Goal: Task Accomplishment & Management: Complete application form

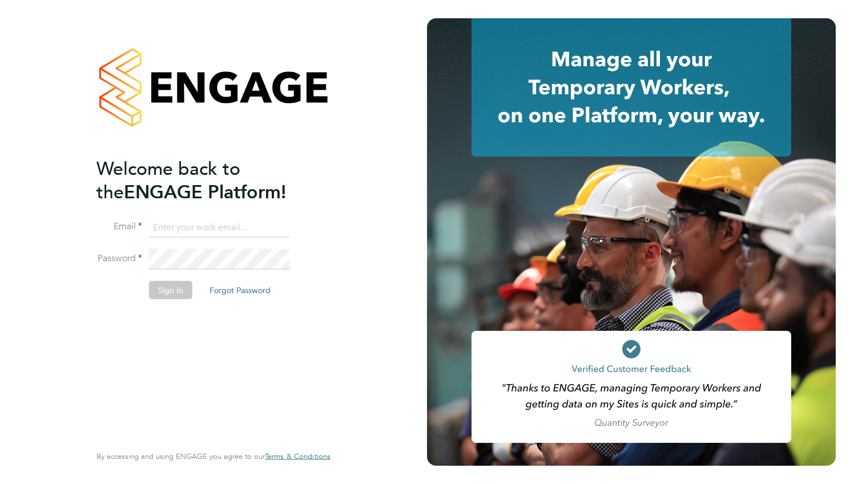
type input "comfort.akintokun@gmail.com"
click at [171, 290] on button "Sign In" at bounding box center [170, 289] width 43 height 18
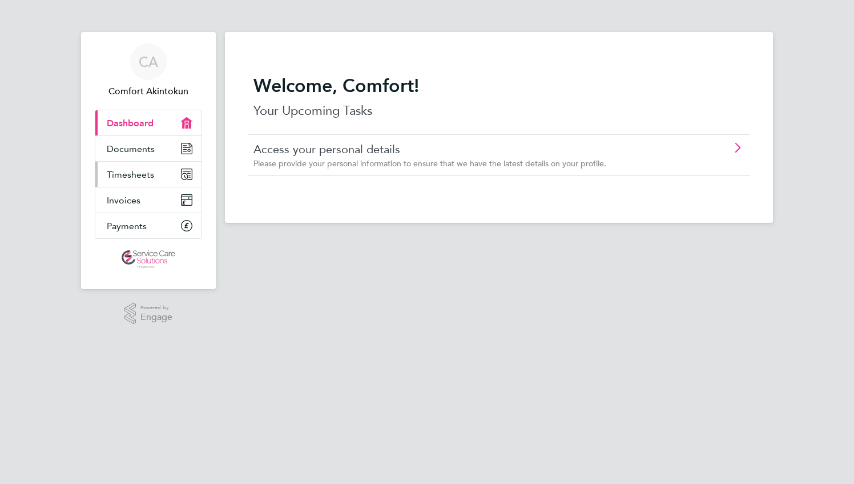
click at [124, 175] on span "Timesheets" at bounding box center [130, 174] width 47 height 11
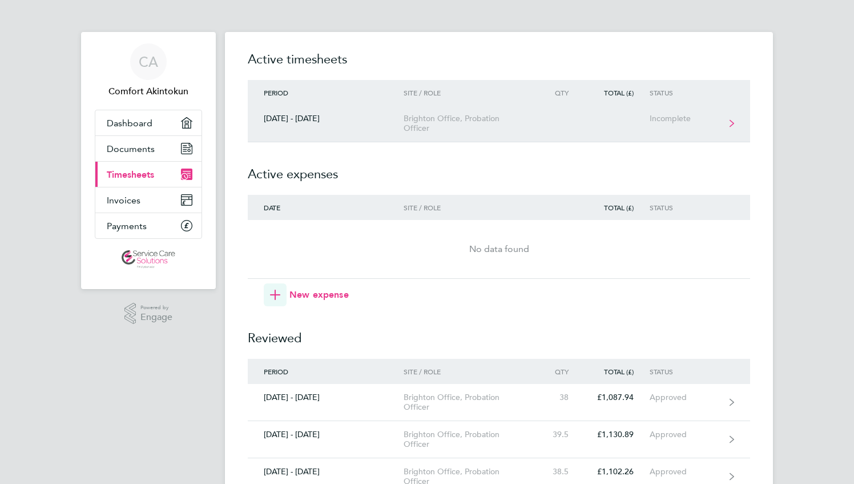
click at [672, 120] on div "Incomplete" at bounding box center [685, 119] width 70 height 10
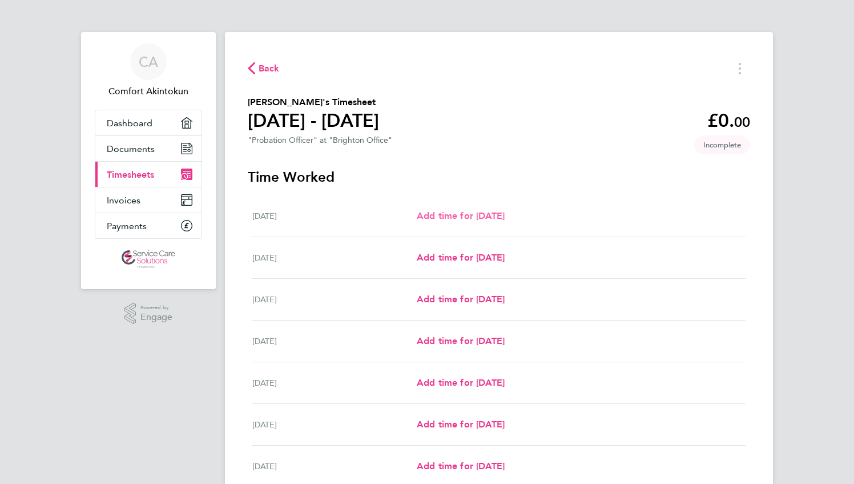
click at [465, 216] on span "Add time for [DATE]" at bounding box center [461, 215] width 88 height 11
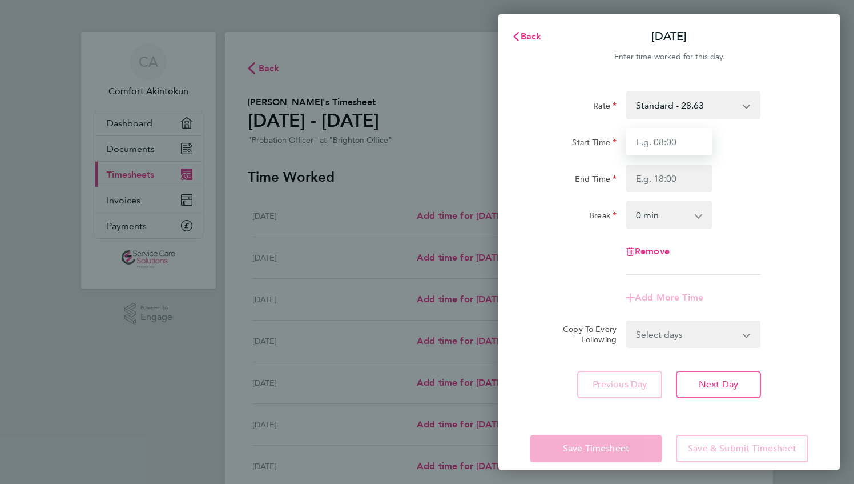
click at [687, 134] on input "Start Time" at bounding box center [669, 141] width 87 height 27
type input "09:00"
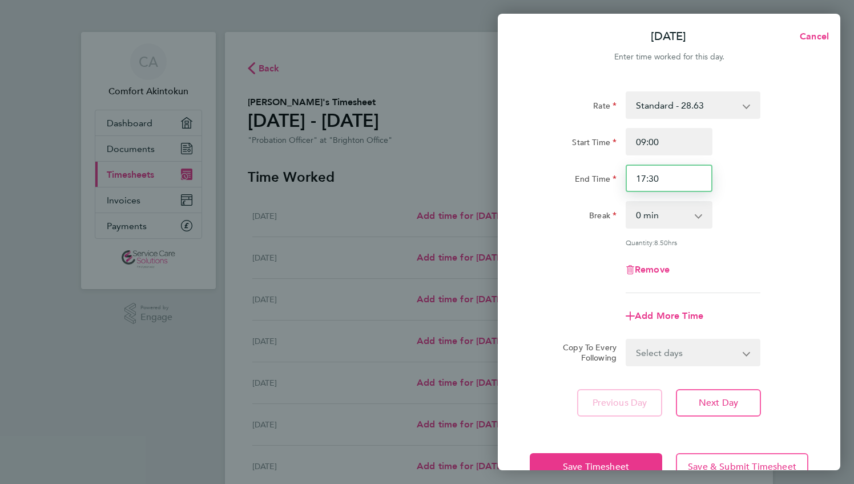
drag, startPoint x: 672, startPoint y: 179, endPoint x: 637, endPoint y: 212, distance: 47.7
click at [586, 198] on div "Rate Standard - 28.63 Start Time 09:00 End Time 17:30 Break 0 min 15 min 30 min…" at bounding box center [669, 192] width 279 height 202
click at [670, 178] on input "17:30" at bounding box center [669, 177] width 87 height 27
type input "17:00"
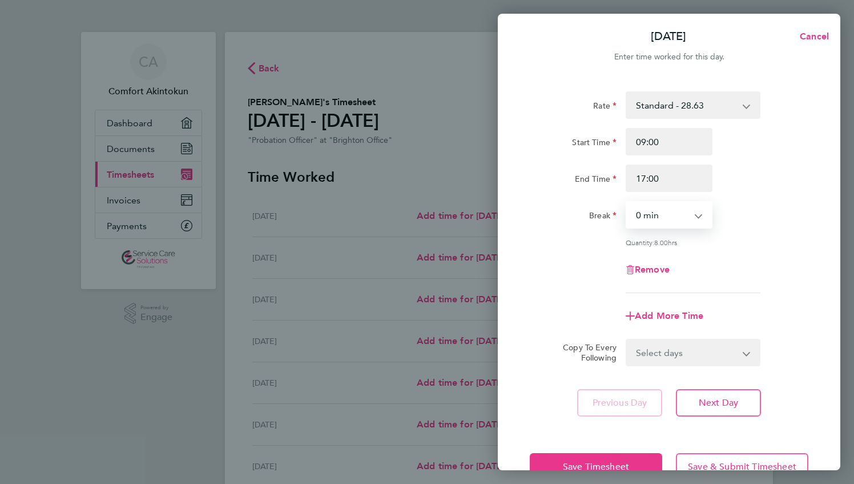
click at [668, 224] on select "0 min 15 min 30 min 45 min 60 min 75 min 90 min" at bounding box center [662, 214] width 71 height 25
select select "30"
click at [627, 202] on select "0 min 15 min 30 min 45 min 60 min 75 min 90 min" at bounding box center [662, 214] width 71 height 25
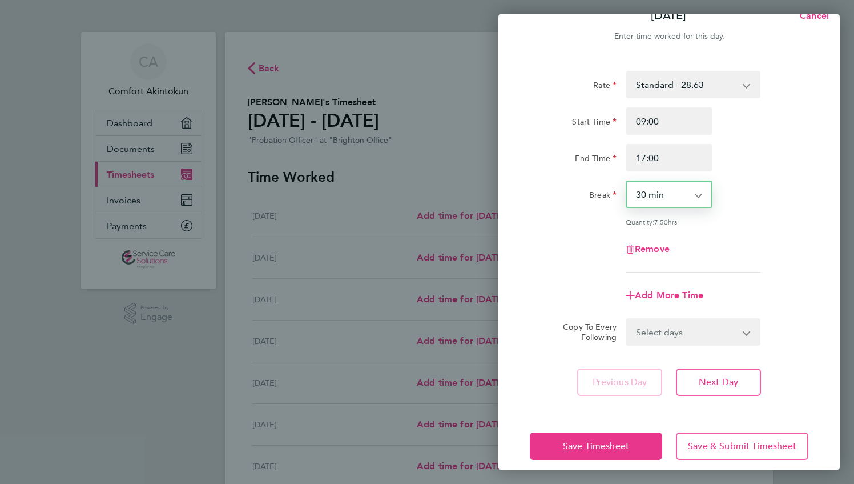
scroll to position [32, 0]
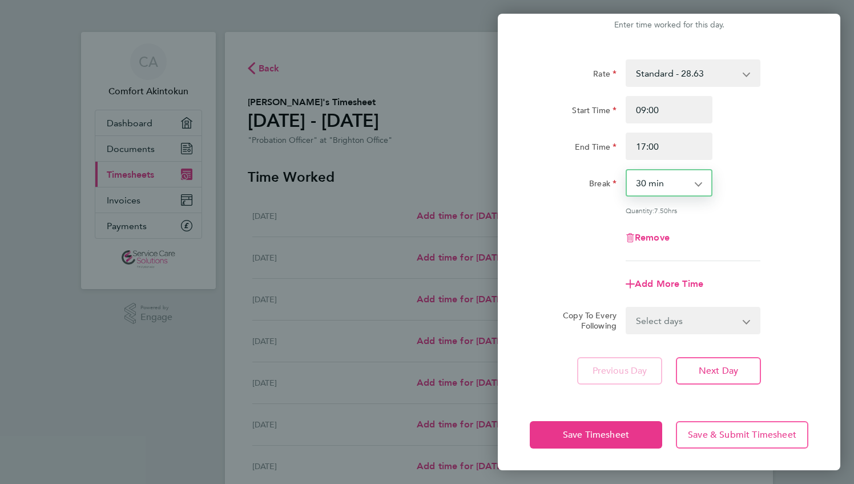
drag, startPoint x: 666, startPoint y: 312, endPoint x: 657, endPoint y: 325, distance: 16.0
click at [666, 312] on select "Select days Day Weekday (Mon-Fri) Weekend (Sat-Sun) [DATE] [DATE] [DATE] [DATE]…" at bounding box center [687, 320] width 120 height 25
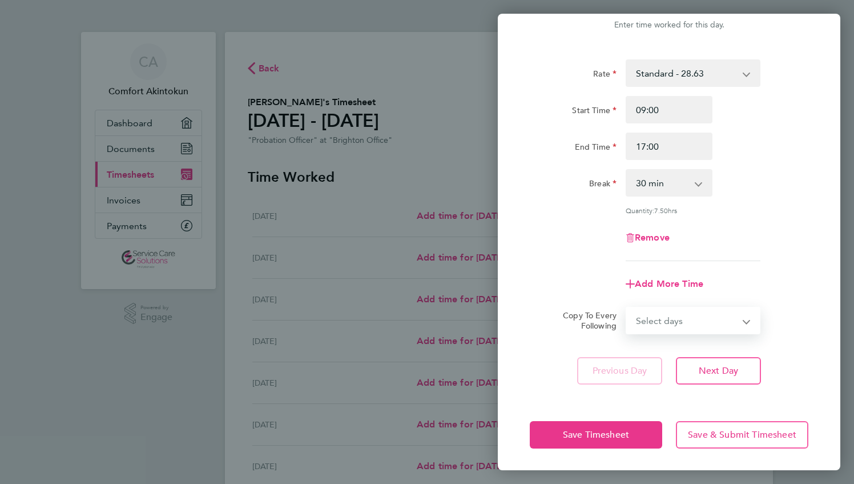
select select "WEEKDAY"
click at [627, 308] on select "Select days Day Weekday (Mon-Fri) Weekend (Sat-Sun) [DATE] [DATE] [DATE] [DATE]…" at bounding box center [687, 320] width 120 height 25
select select "[DATE]"
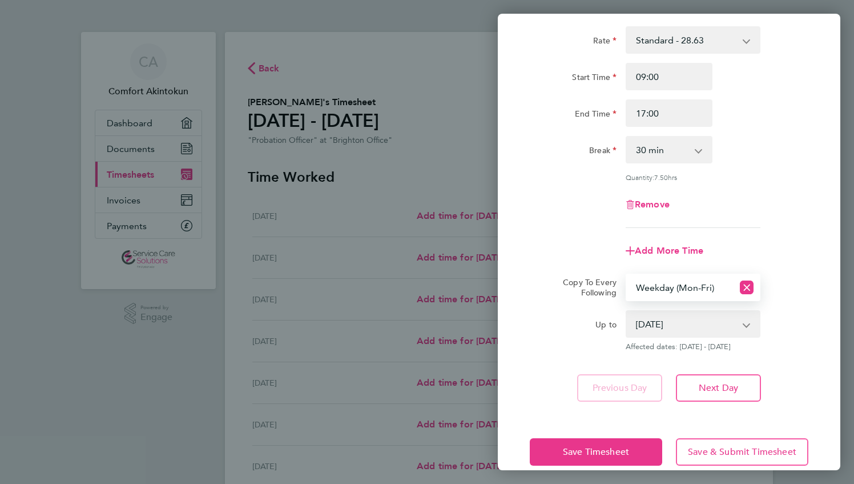
scroll to position [82, 0]
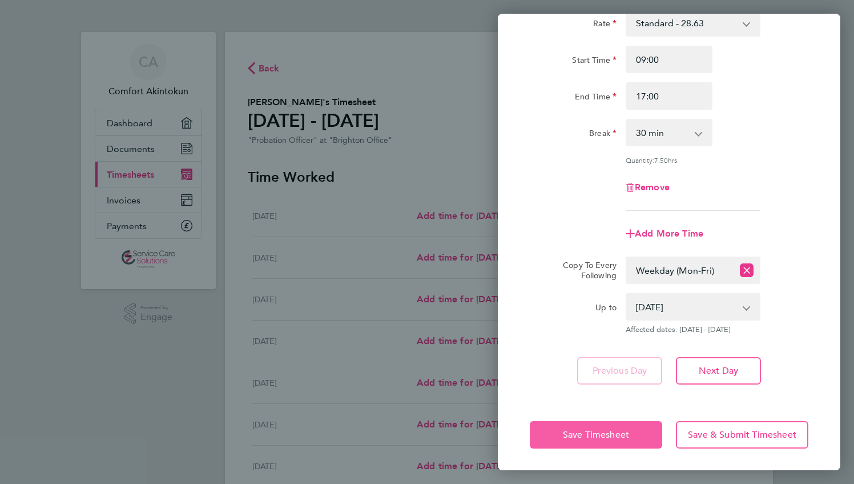
click at [593, 443] on button "Save Timesheet" at bounding box center [596, 434] width 132 height 27
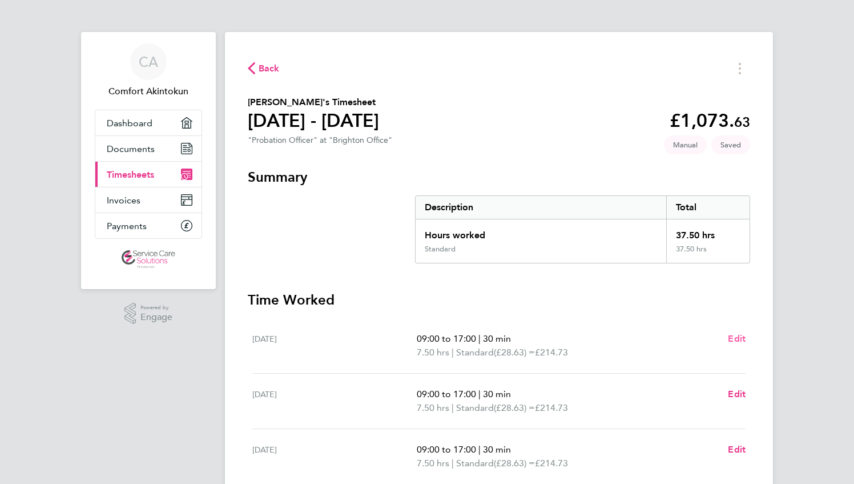
click at [736, 336] on span "Edit" at bounding box center [737, 338] width 18 height 11
select select "30"
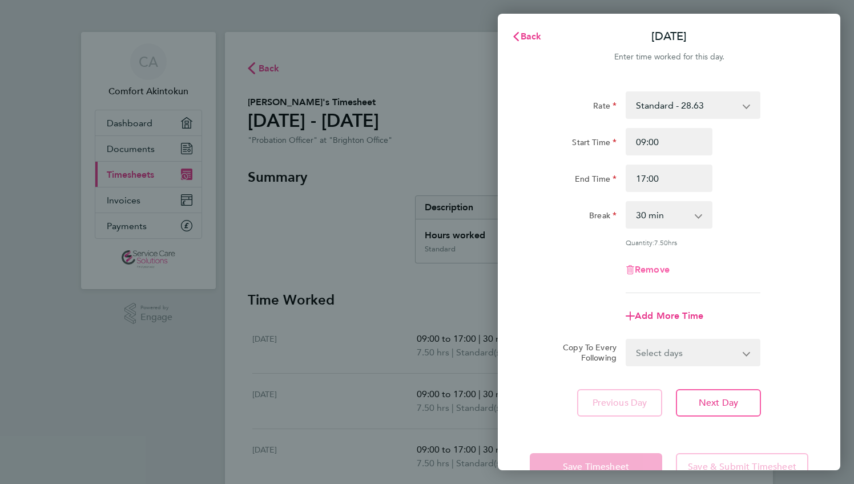
click at [643, 267] on span "Remove" at bounding box center [652, 269] width 35 height 11
select select "null"
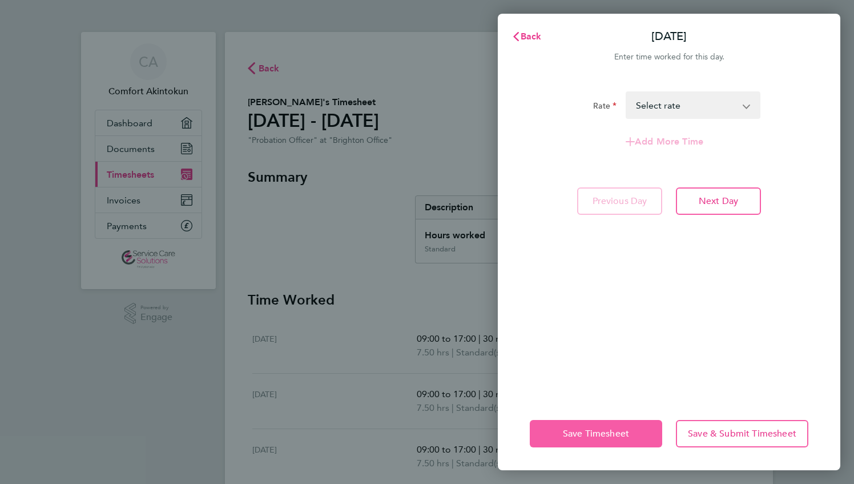
click at [562, 434] on button "Save Timesheet" at bounding box center [596, 433] width 132 height 27
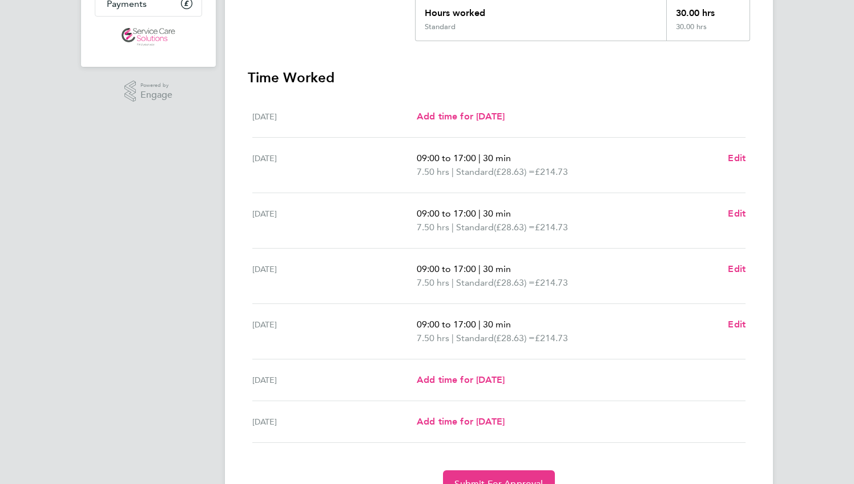
scroll to position [228, 0]
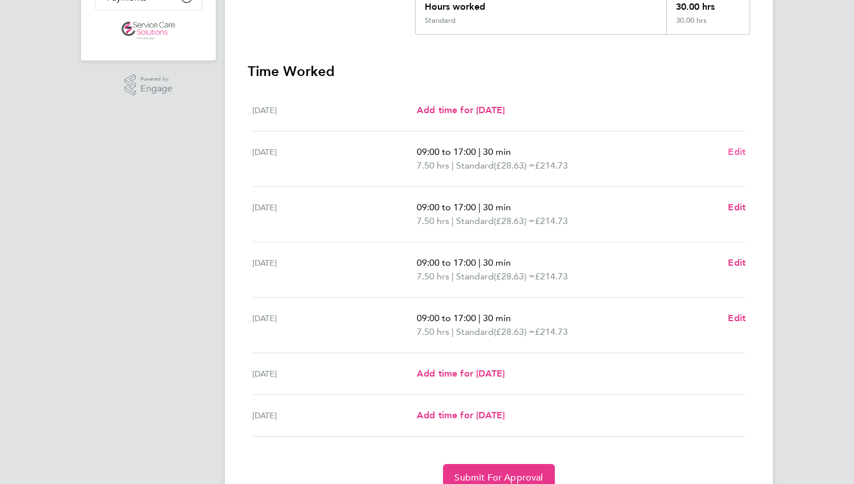
click at [737, 150] on span "Edit" at bounding box center [737, 151] width 18 height 11
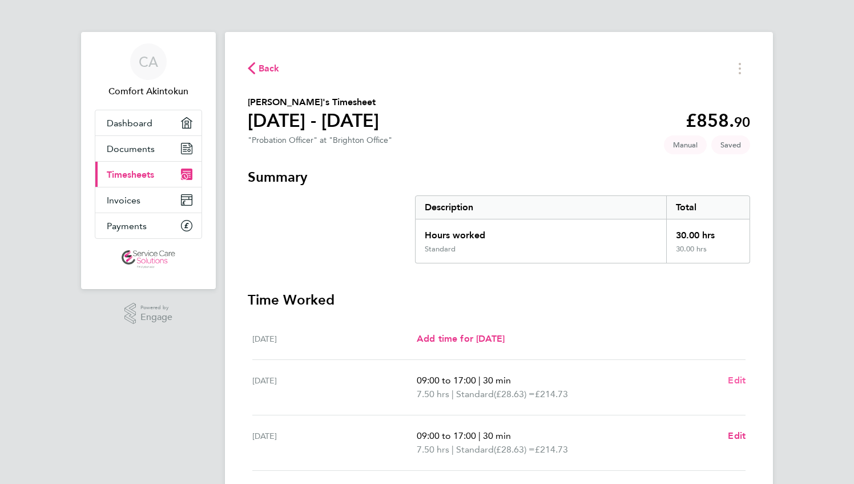
select select "30"
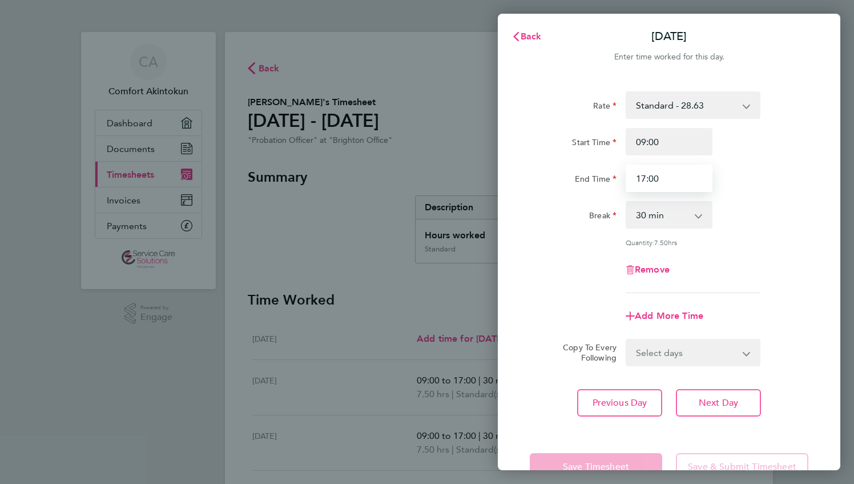
click at [662, 183] on input "17:00" at bounding box center [669, 177] width 87 height 27
type input "17:30"
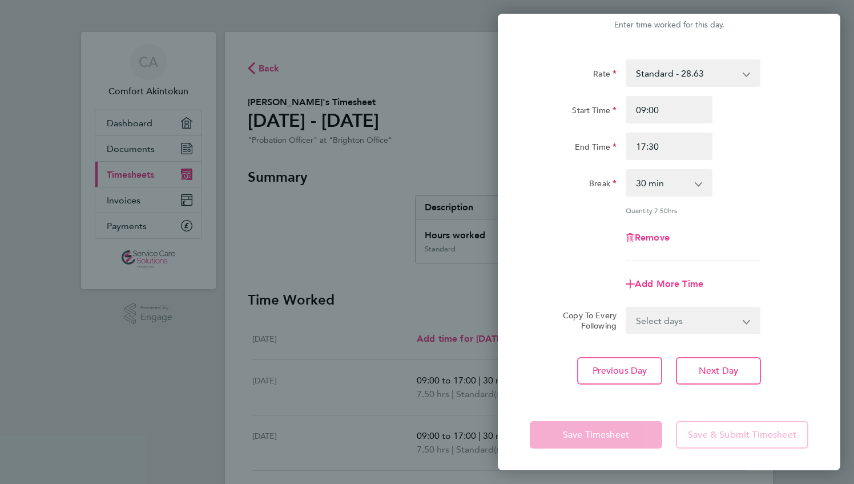
click at [530, 358] on div "Previous Day Next Day" at bounding box center [669, 370] width 279 height 27
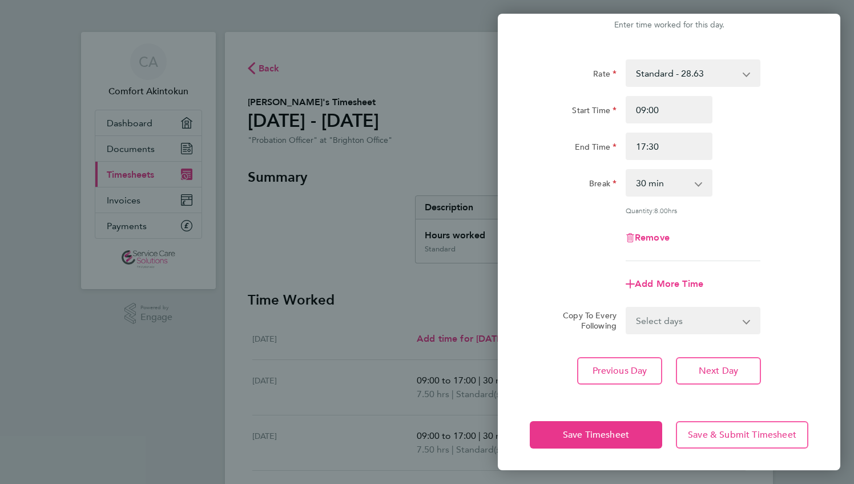
click at [670, 325] on select "Select days Day Weekday (Mon-Fri) Weekend (Sat-Sun) [DATE] [DATE] [DATE] [DATE]…" at bounding box center [687, 320] width 120 height 25
click at [515, 392] on div "Rate Standard - 28.63 Start Time 09:00 End Time 17:30 Break 0 min 15 min 30 min…" at bounding box center [669, 222] width 343 height 352
click at [564, 429] on span "Save Timesheet" at bounding box center [596, 434] width 66 height 11
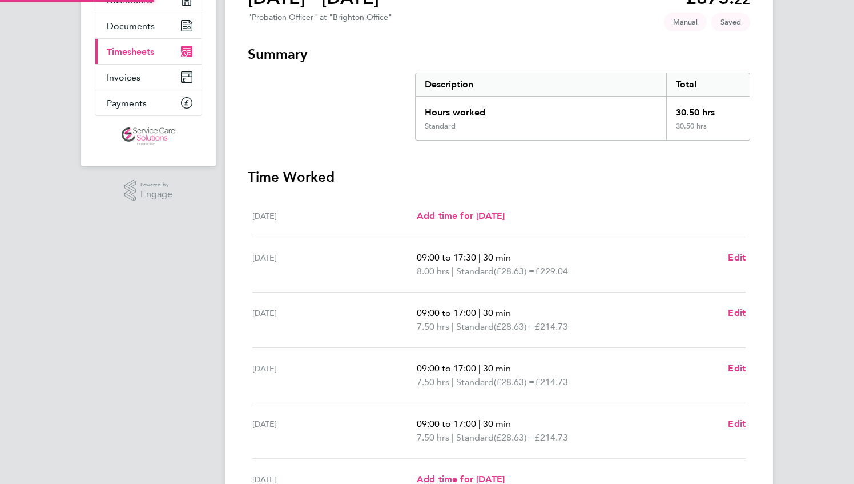
scroll to position [228, 0]
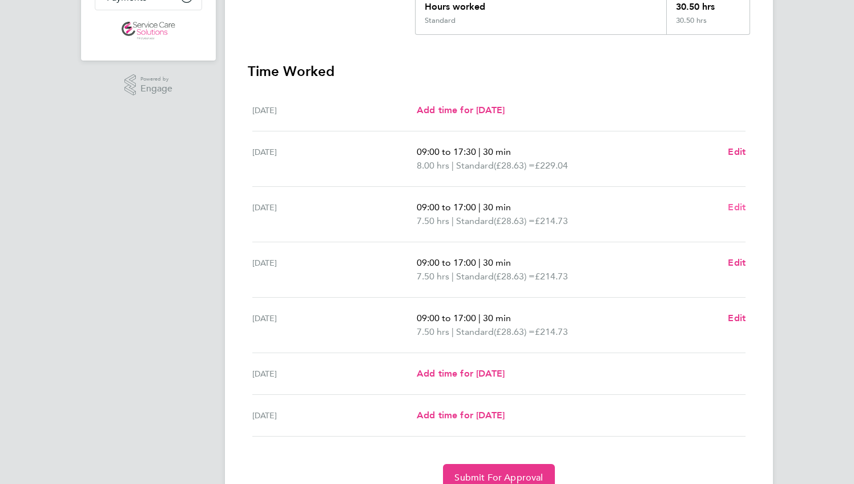
click at [738, 210] on span "Edit" at bounding box center [737, 207] width 18 height 11
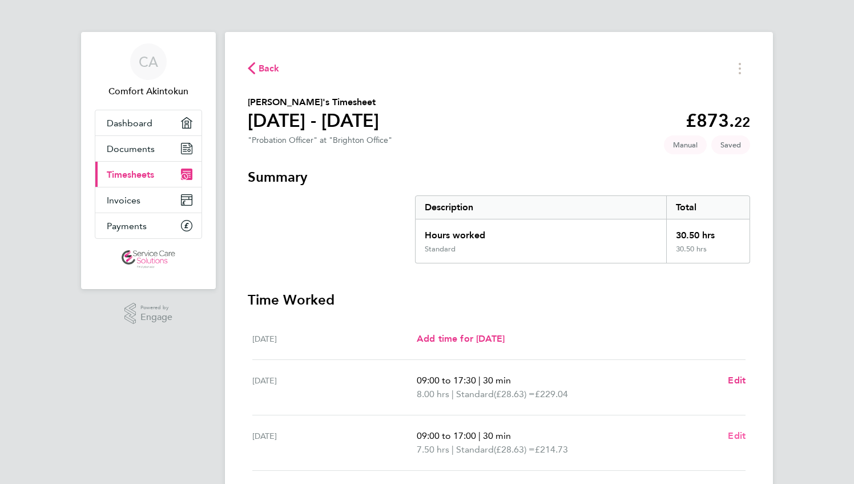
select select "30"
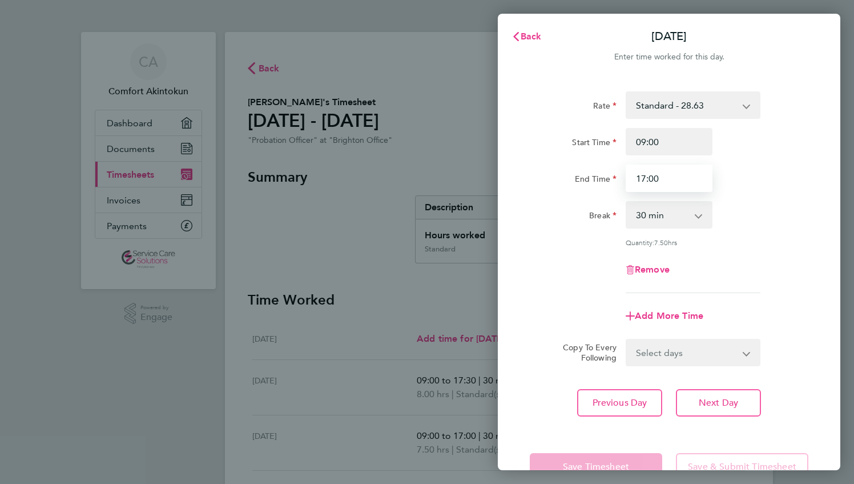
click at [683, 179] on input "17:00" at bounding box center [669, 177] width 87 height 27
type input "17:30"
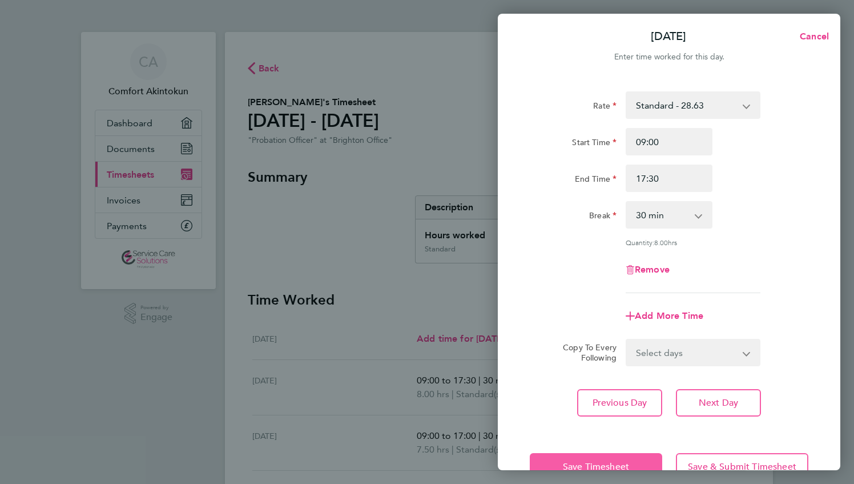
click at [601, 457] on button "Save Timesheet" at bounding box center [596, 466] width 132 height 27
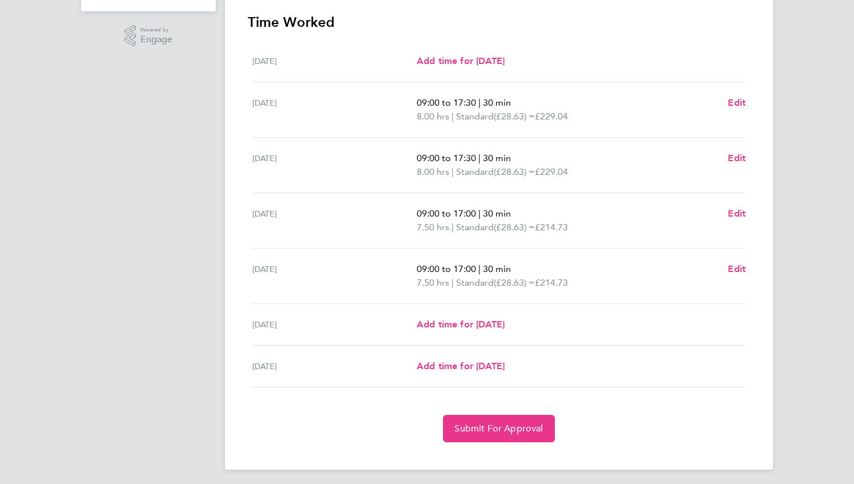
scroll to position [280, 0]
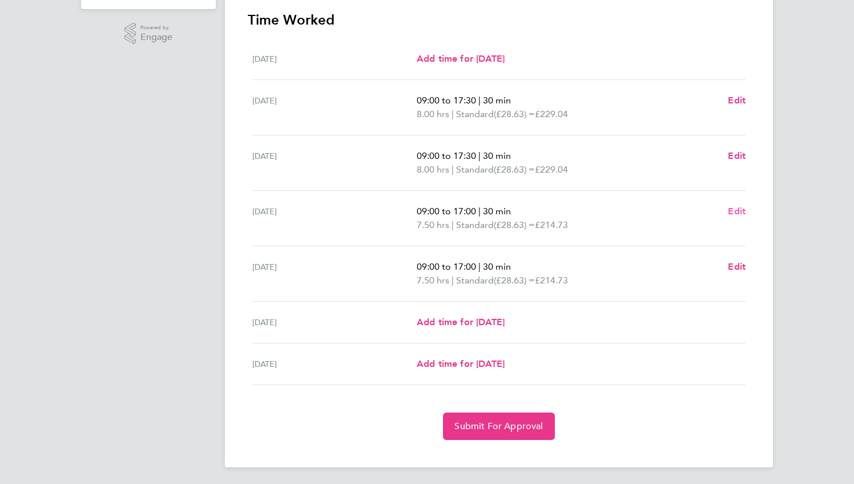
click at [736, 213] on span "Edit" at bounding box center [737, 211] width 18 height 11
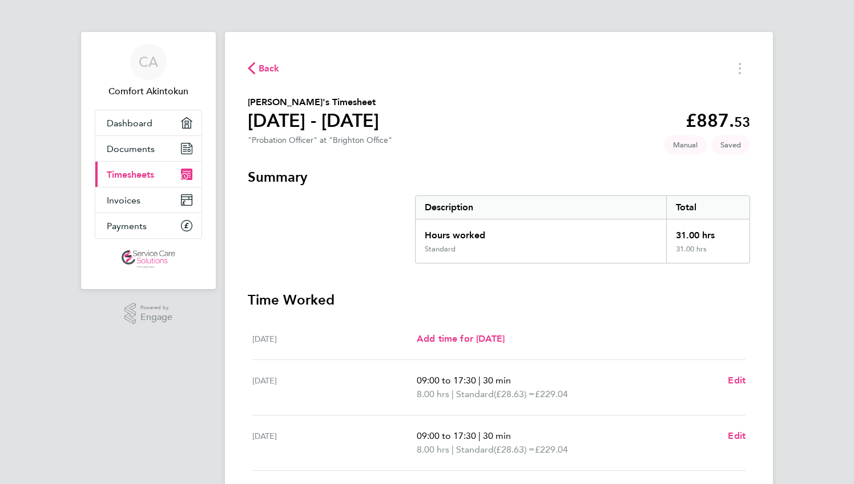
select select "30"
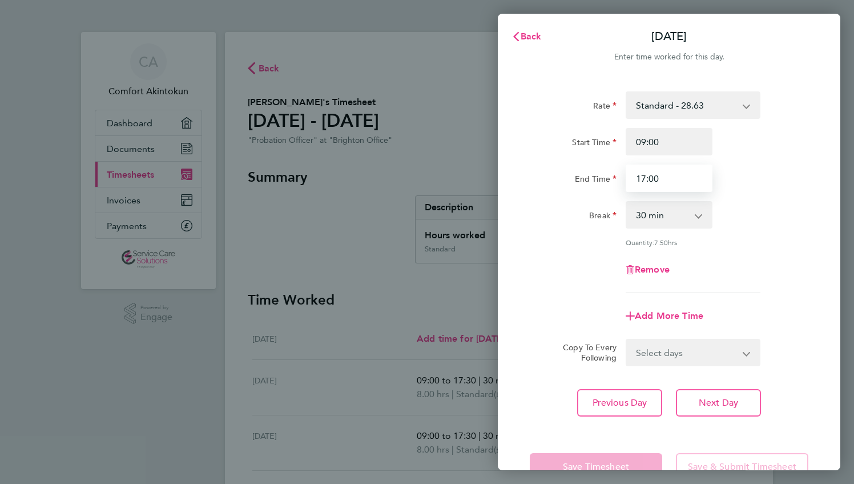
click at [688, 179] on input "17:00" at bounding box center [669, 177] width 87 height 27
type input "17:30"
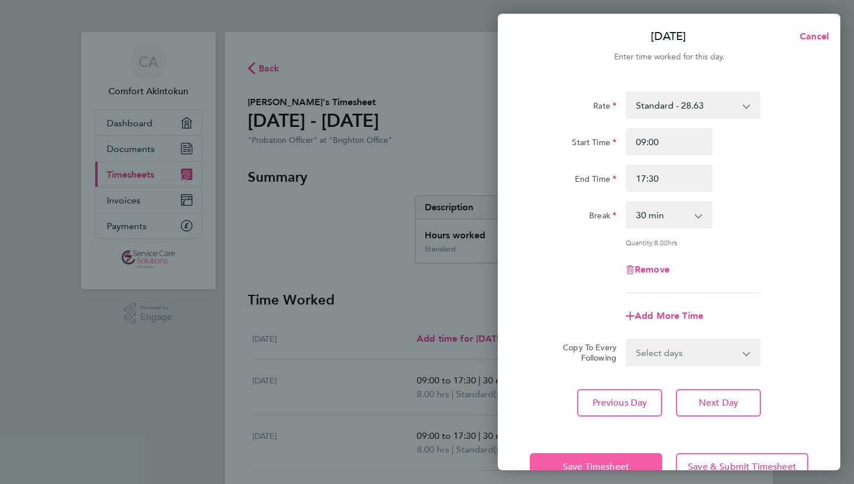
click at [586, 465] on span "Save Timesheet" at bounding box center [596, 466] width 66 height 11
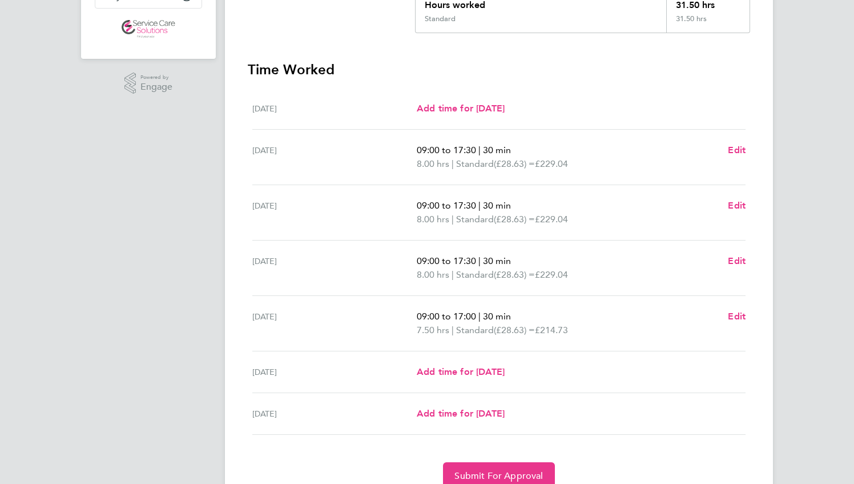
scroll to position [280, 0]
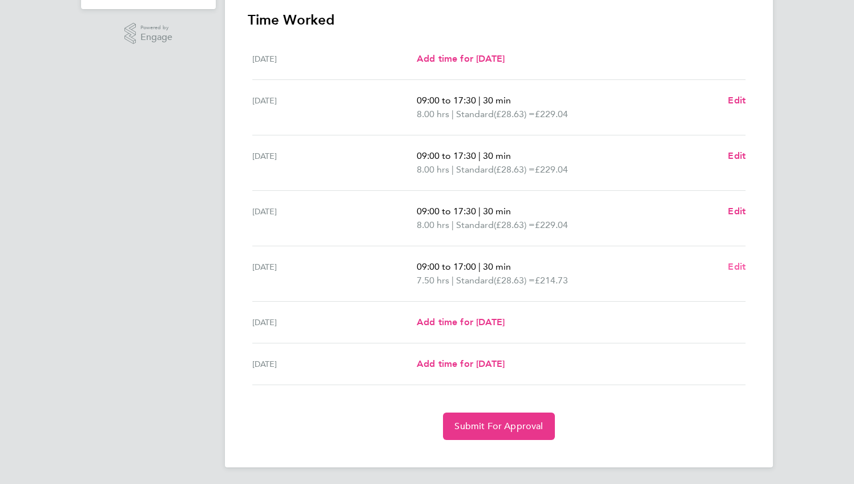
click at [733, 265] on span "Edit" at bounding box center [737, 266] width 18 height 11
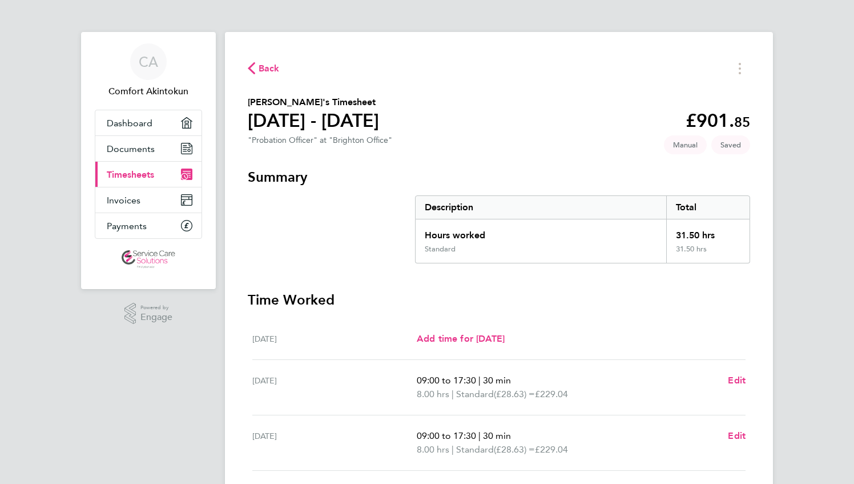
select select "30"
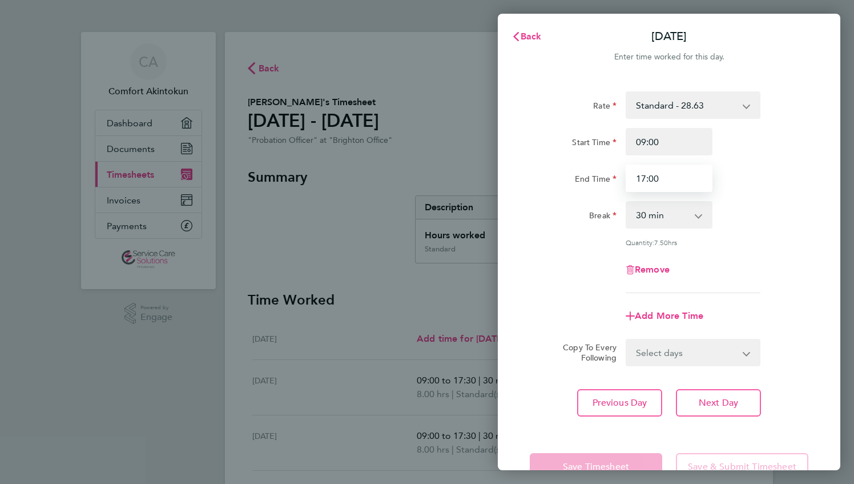
click at [669, 188] on input "17:00" at bounding box center [669, 177] width 87 height 27
type input "17:30"
click at [601, 461] on app-form-button "Save Timesheet" at bounding box center [599, 466] width 139 height 27
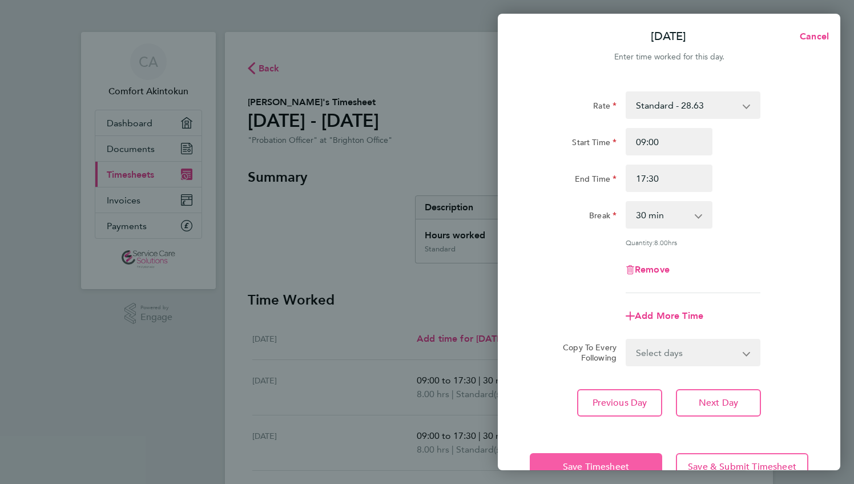
click at [595, 461] on span "Save Timesheet" at bounding box center [596, 466] width 66 height 11
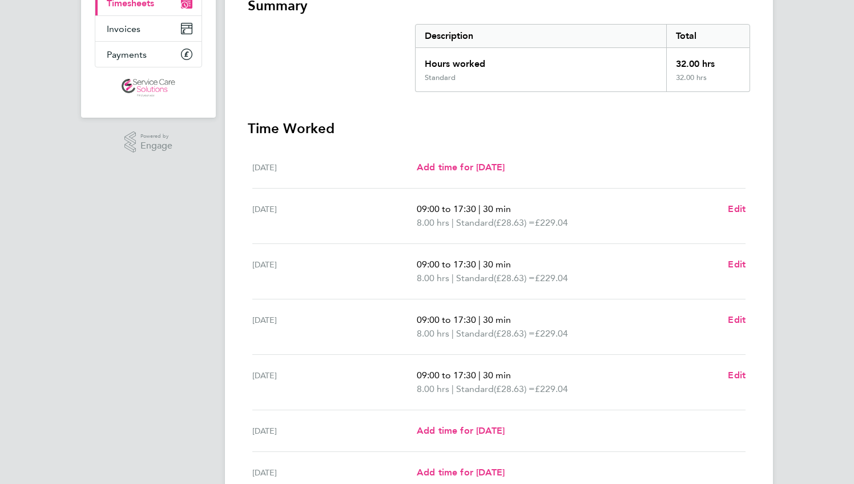
scroll to position [280, 0]
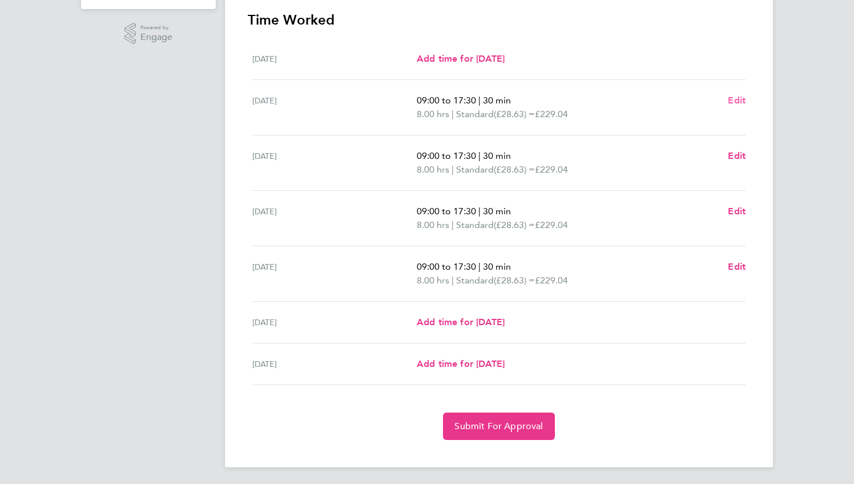
click at [739, 100] on span "Edit" at bounding box center [737, 100] width 18 height 11
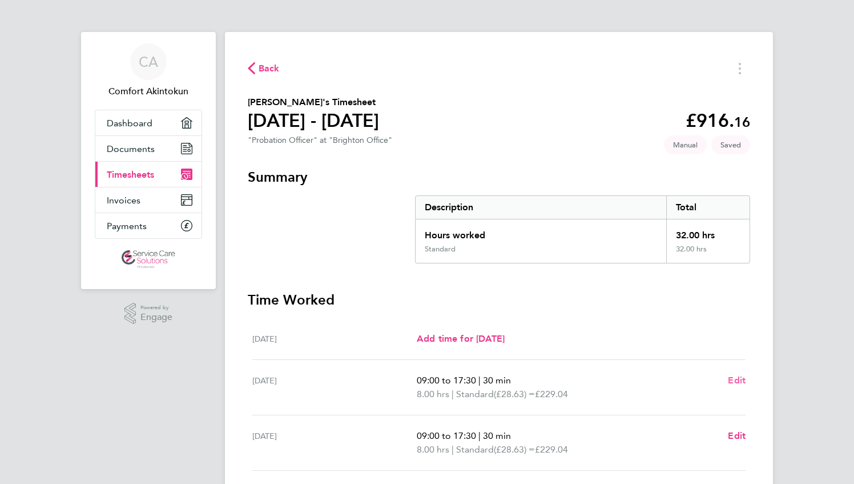
select select "30"
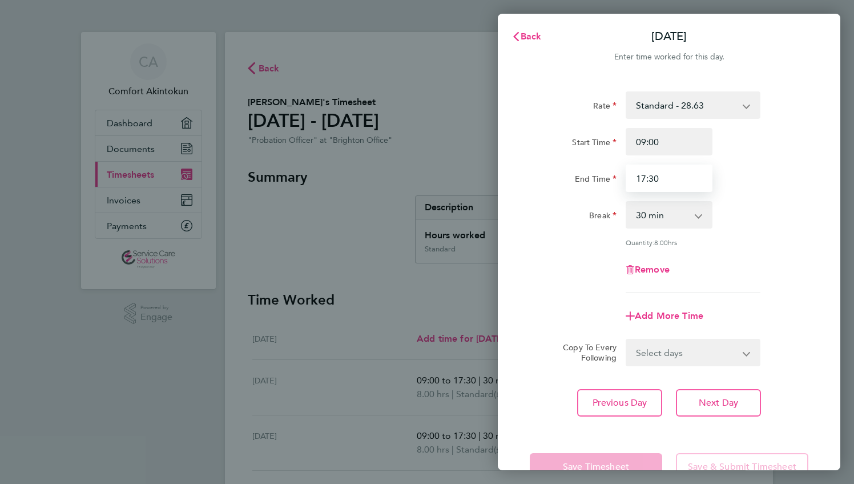
drag, startPoint x: 668, startPoint y: 176, endPoint x: 554, endPoint y: 190, distance: 114.5
click at [554, 190] on div "End Time 17:30" at bounding box center [669, 177] width 288 height 27
type input "18:00"
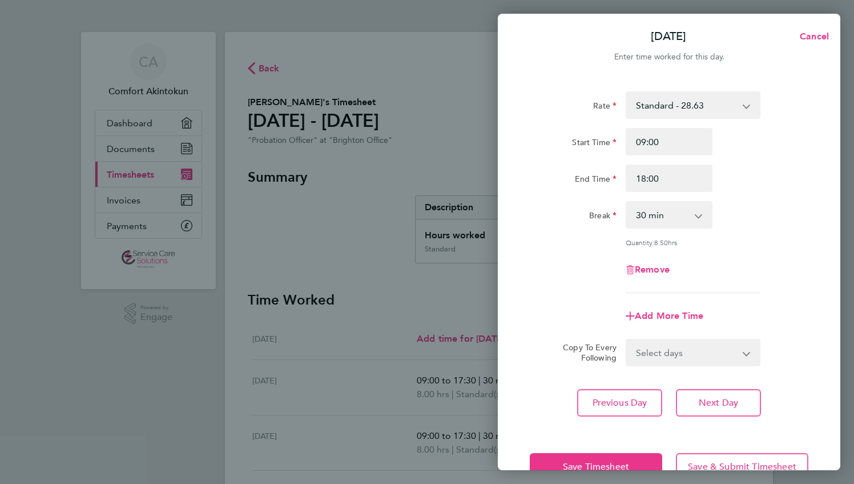
click at [541, 440] on div "Save Timesheet Save & Submit Timesheet" at bounding box center [669, 466] width 343 height 73
click at [554, 465] on button "Save Timesheet" at bounding box center [596, 466] width 132 height 27
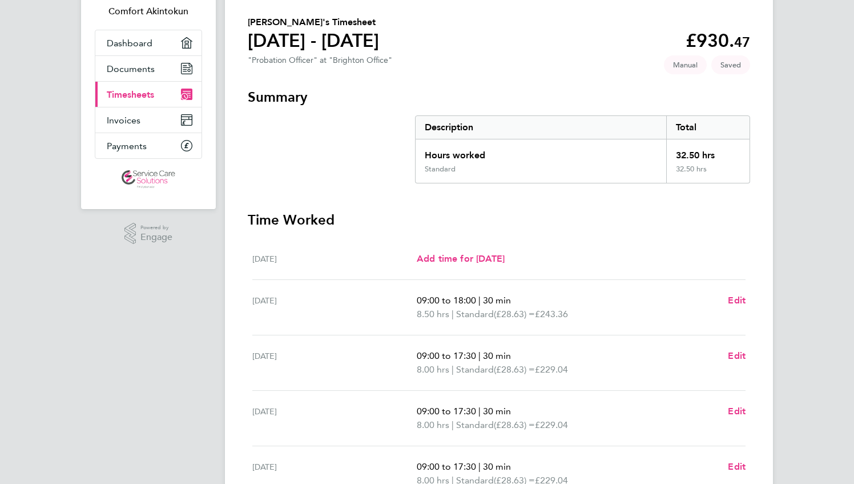
scroll to position [171, 0]
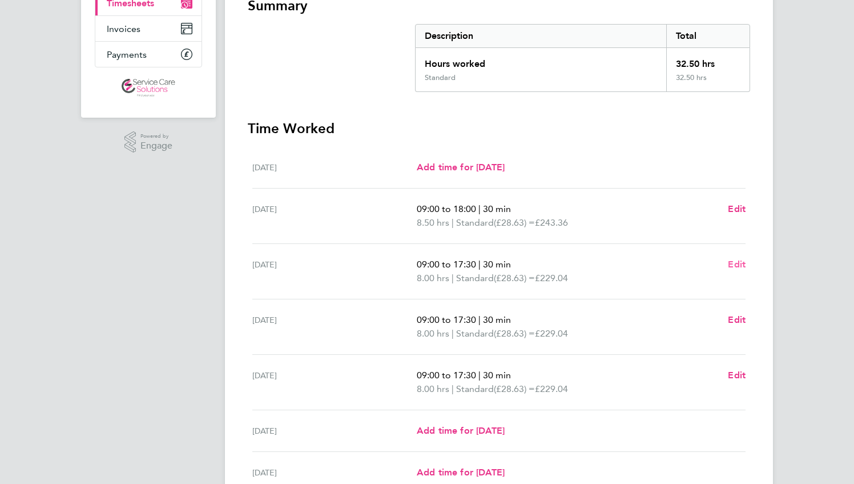
click at [737, 266] on span "Edit" at bounding box center [737, 264] width 18 height 11
select select "30"
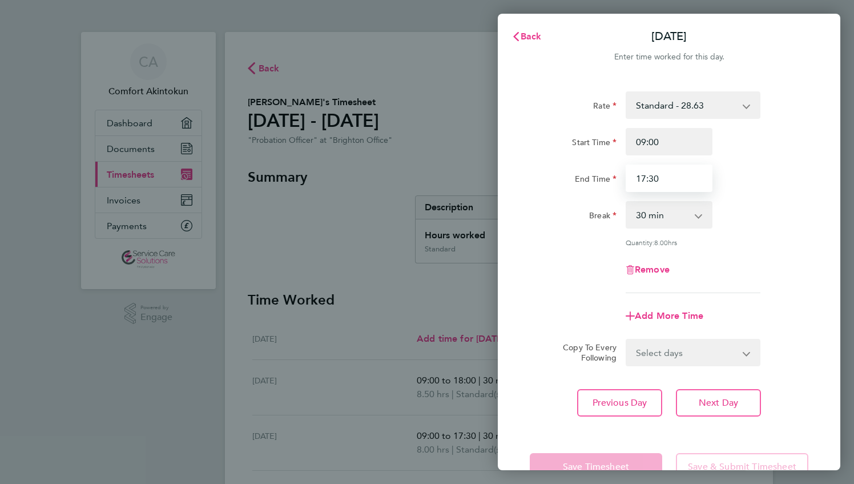
drag, startPoint x: 679, startPoint y: 171, endPoint x: 525, endPoint y: 197, distance: 155.7
click at [527, 197] on div "Rate Standard - 28.63 Start Time 09:00 End Time 17:30 Break 0 min 15 min 30 min…" at bounding box center [669, 254] width 343 height 352
type input "18:00"
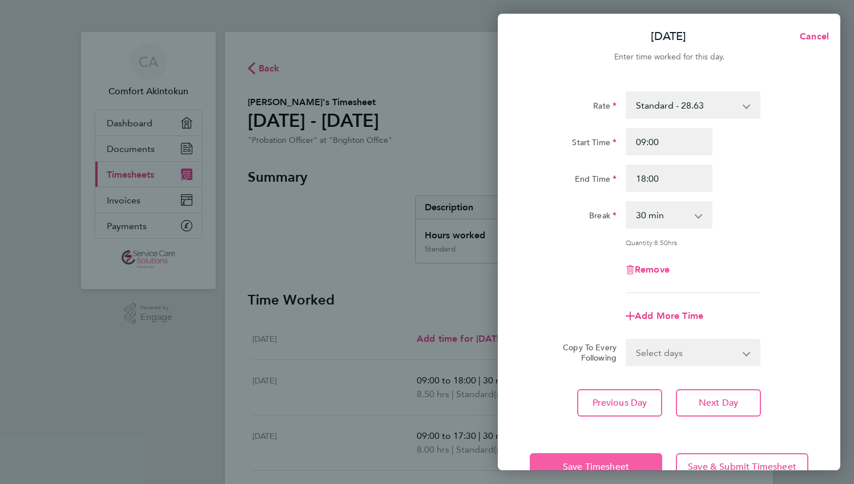
click at [579, 459] on button "Save Timesheet" at bounding box center [596, 466] width 132 height 27
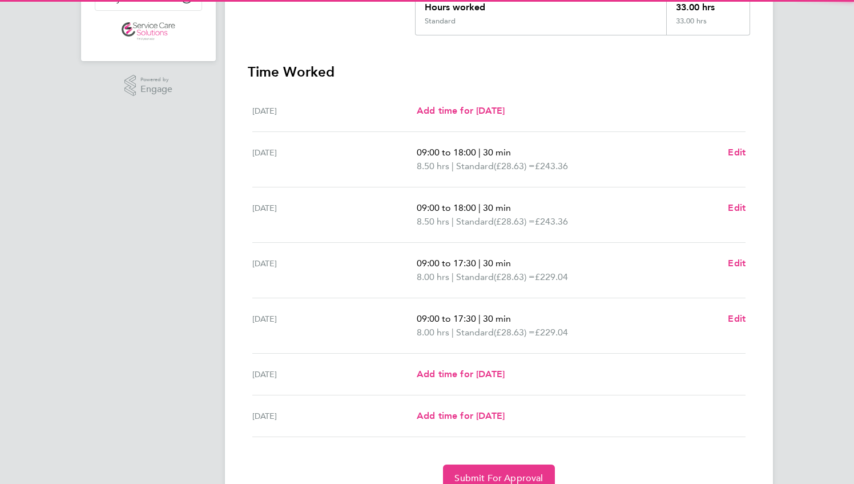
scroll to position [228, 0]
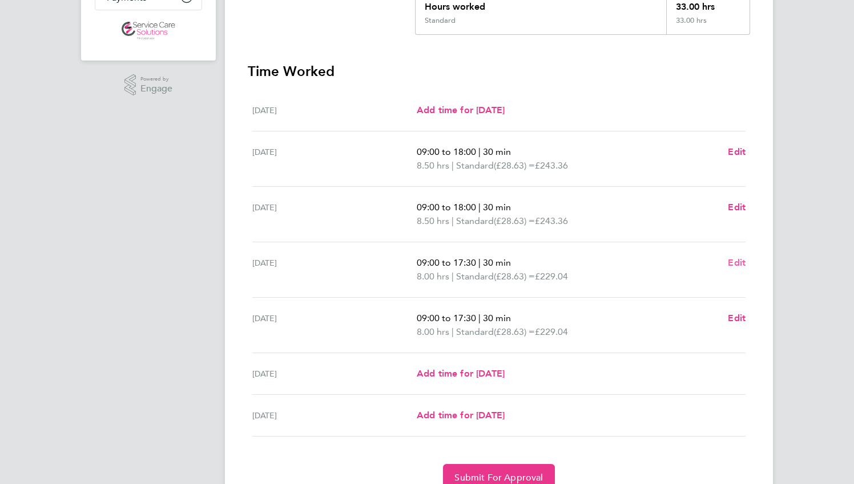
click at [740, 263] on span "Edit" at bounding box center [737, 262] width 18 height 11
select select "30"
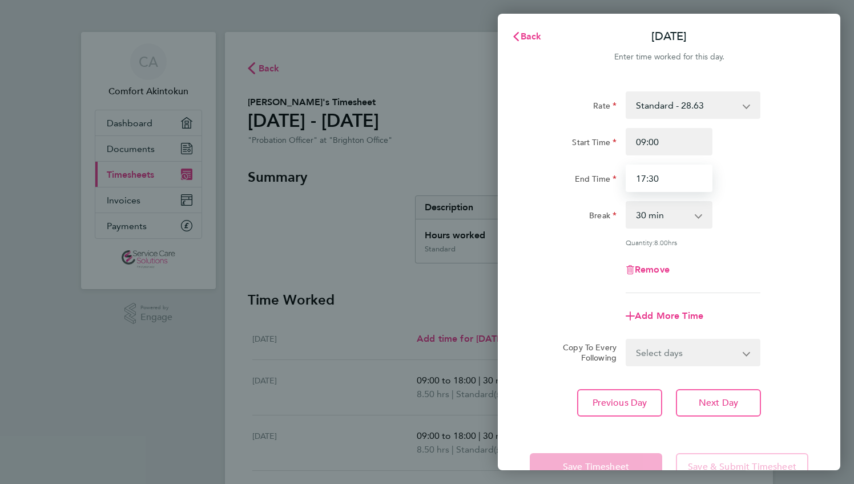
drag, startPoint x: 664, startPoint y: 171, endPoint x: 485, endPoint y: 216, distance: 184.2
click at [492, 214] on div "Back [DATE] Enter time worked for this day. Rate Standard - 28.63 Start Time 09…" at bounding box center [427, 242] width 854 height 484
type input "18:00"
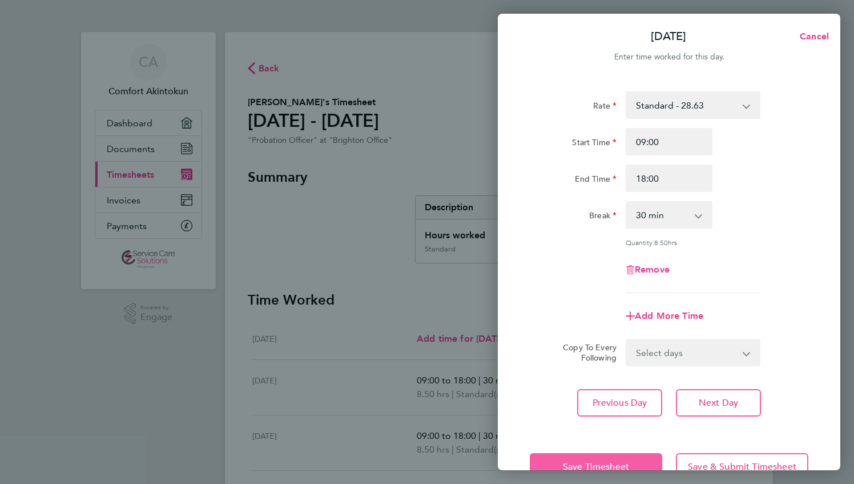
click at [605, 461] on span "Save Timesheet" at bounding box center [596, 466] width 66 height 11
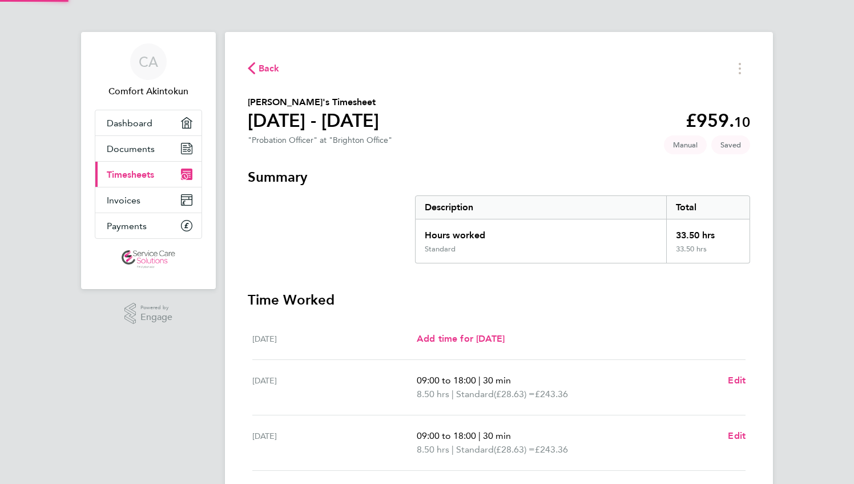
scroll to position [171, 0]
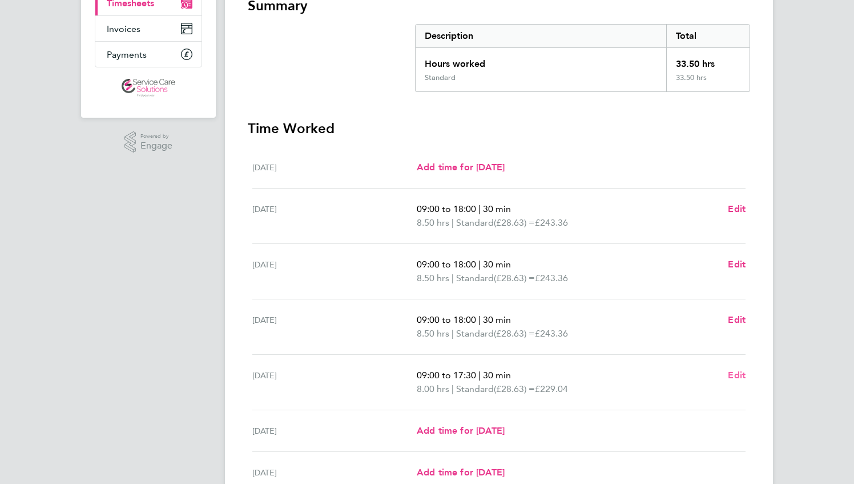
click at [739, 371] on span "Edit" at bounding box center [737, 374] width 18 height 11
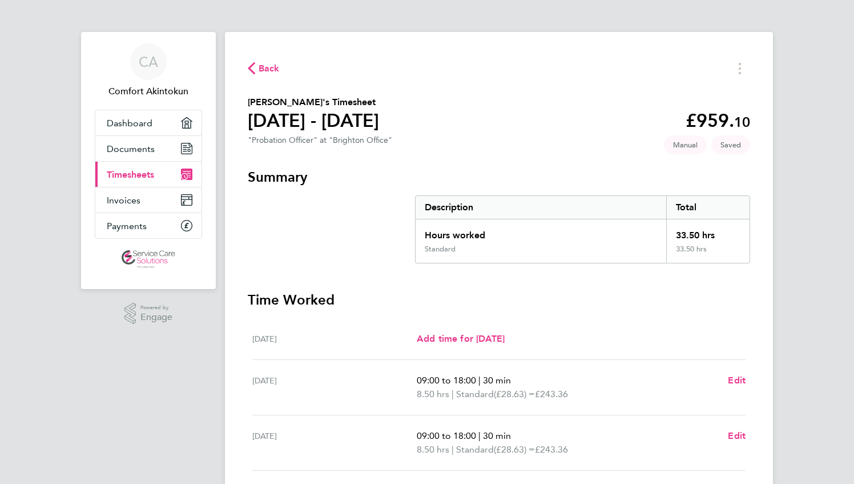
select select "30"
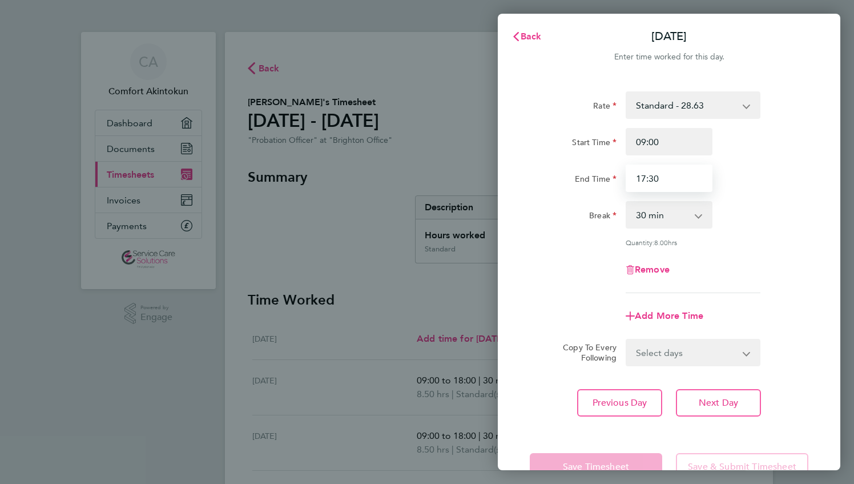
drag, startPoint x: 660, startPoint y: 182, endPoint x: 489, endPoint y: 218, distance: 174.5
click at [490, 218] on div "Back [DATE] Enter time worked for this day. Rate Standard - 28.63 Start Time 09…" at bounding box center [427, 242] width 854 height 484
type input "18:00"
click at [532, 417] on div "Rate Standard - 28.63 Start Time 09:00 End Time 18:00 Break 0 min 15 min 30 min…" at bounding box center [669, 254] width 343 height 352
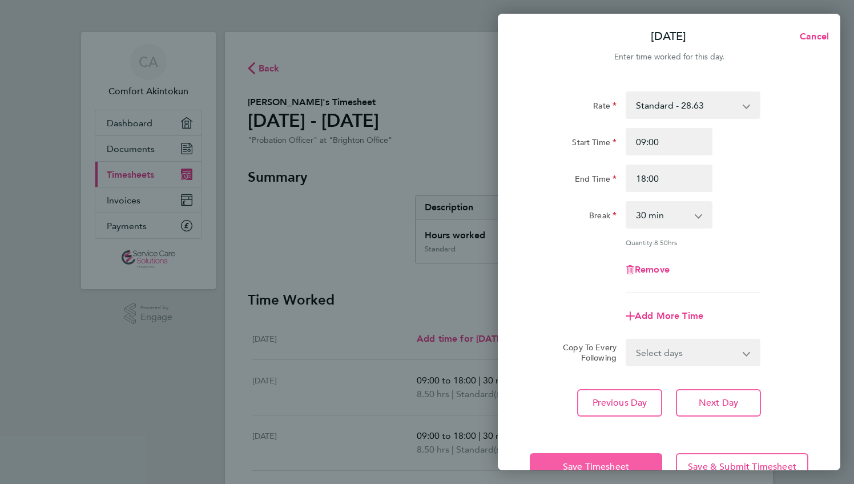
click at [564, 461] on span "Save Timesheet" at bounding box center [596, 466] width 66 height 11
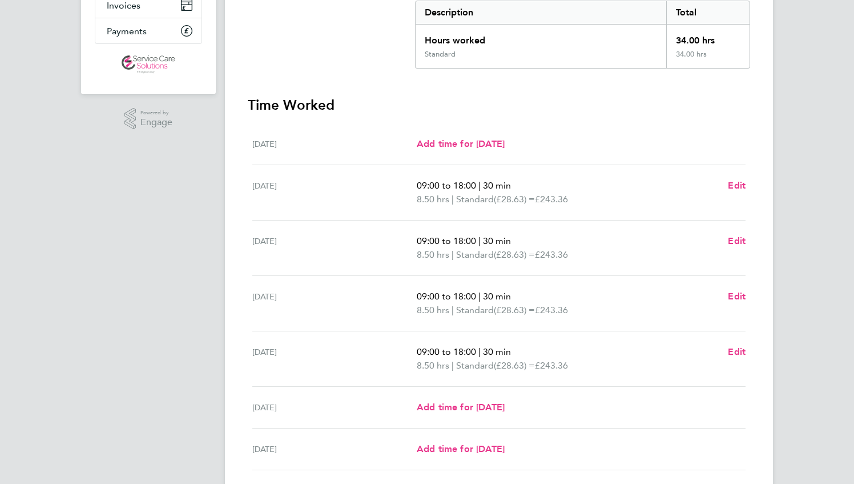
scroll to position [280, 0]
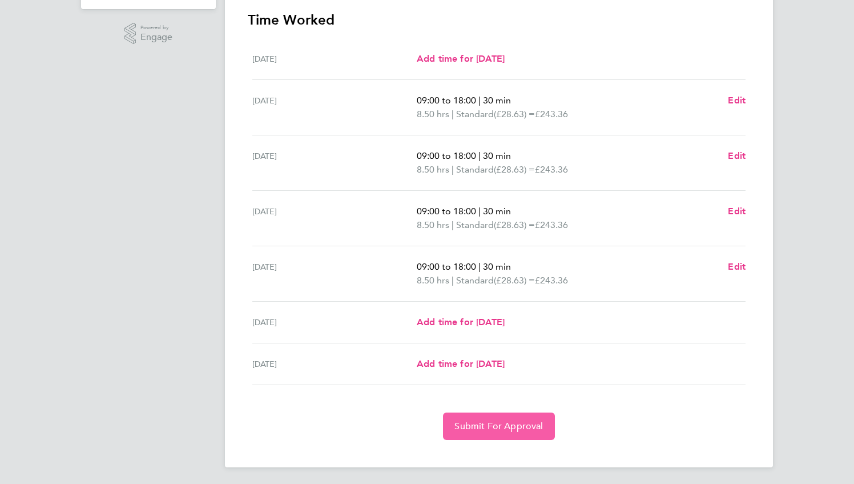
click at [490, 420] on span "Submit For Approval" at bounding box center [499, 425] width 89 height 11
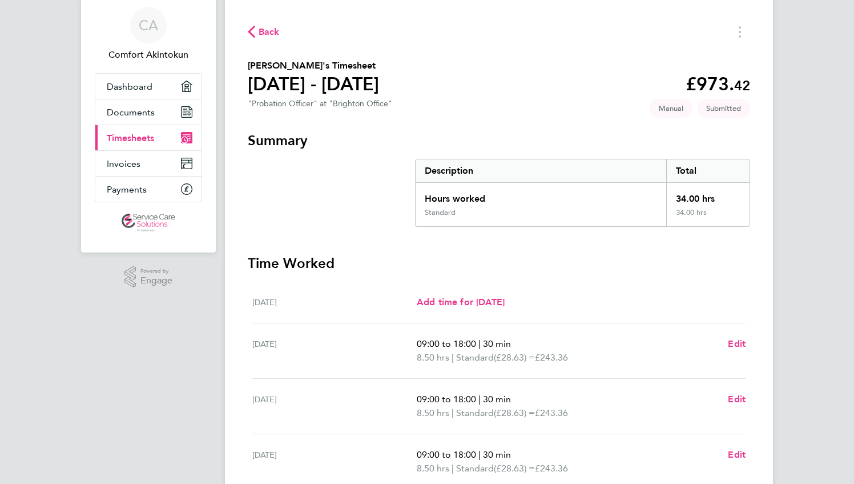
scroll to position [0, 0]
